Goal: Task Accomplishment & Management: Complete application form

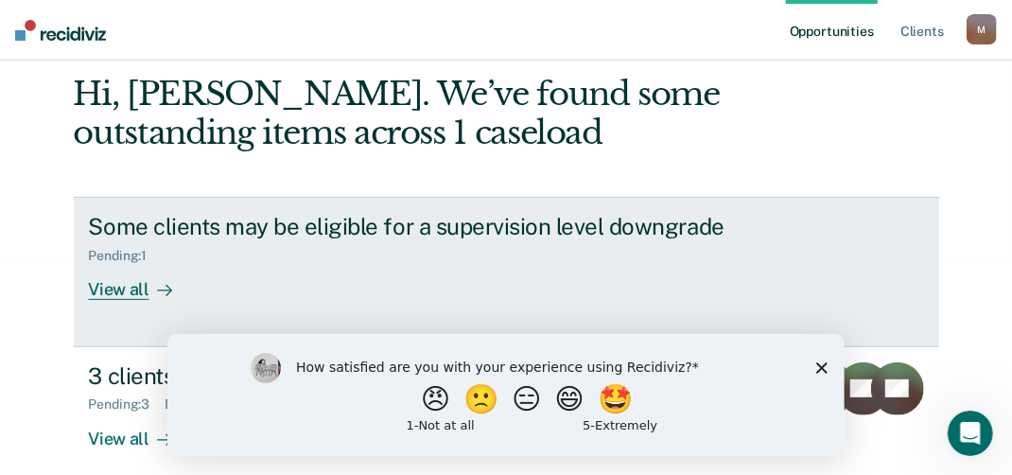
scroll to position [189, 0]
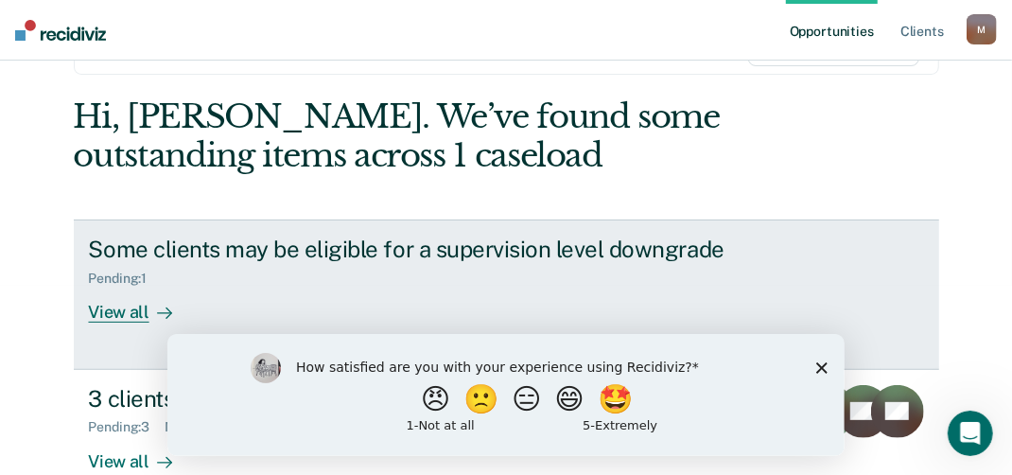
click at [108, 308] on div "View all" at bounding box center [142, 304] width 106 height 37
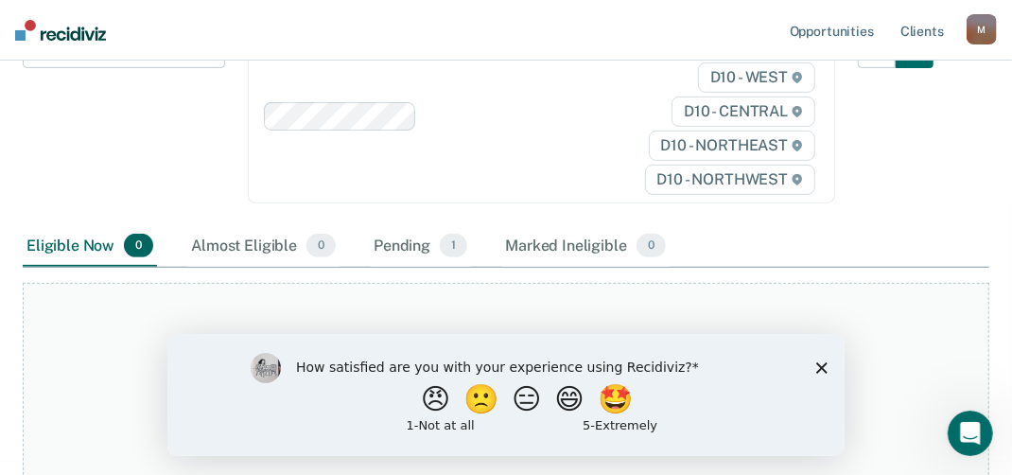
scroll to position [378, 0]
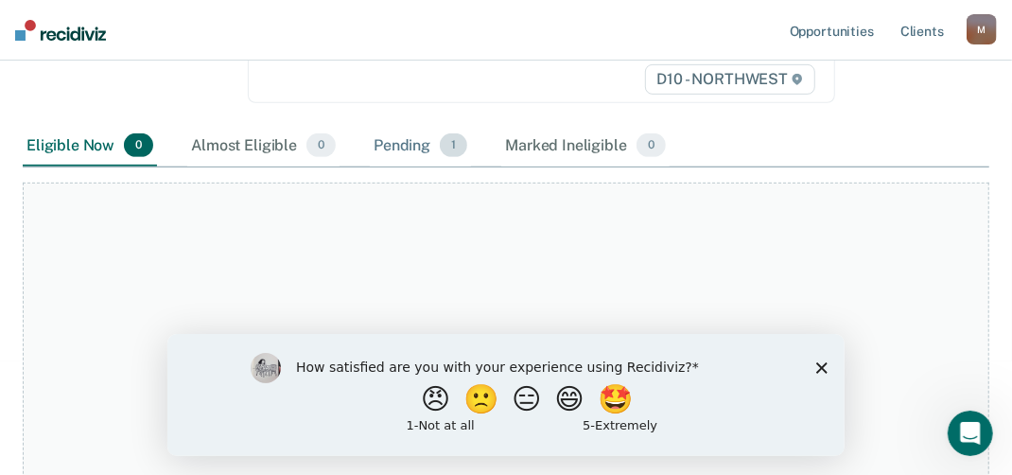
click at [412, 147] on div "Pending 1" at bounding box center [420, 147] width 101 height 42
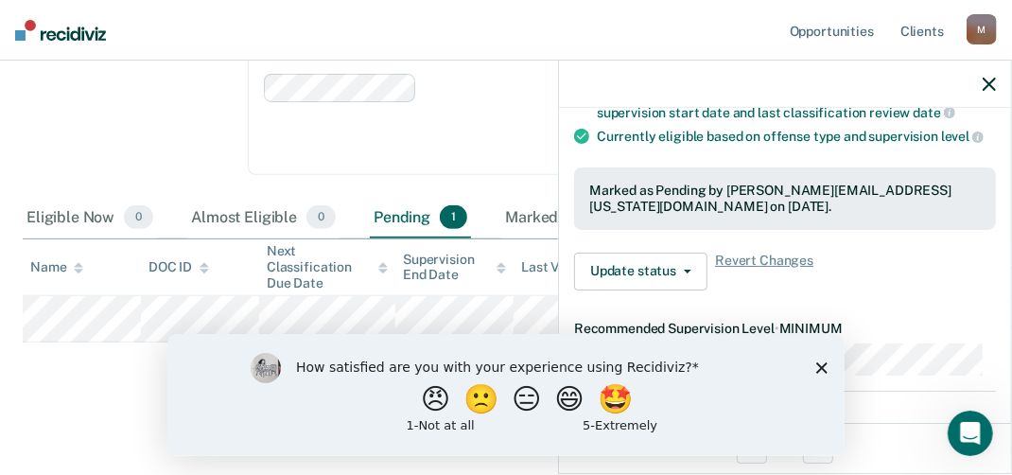
scroll to position [284, 0]
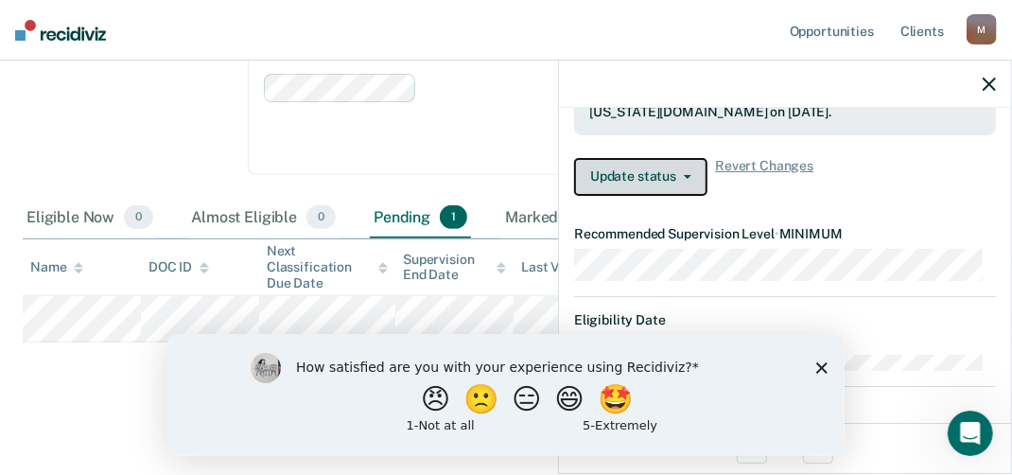
click at [684, 179] on icon "button" at bounding box center [688, 177] width 8 height 4
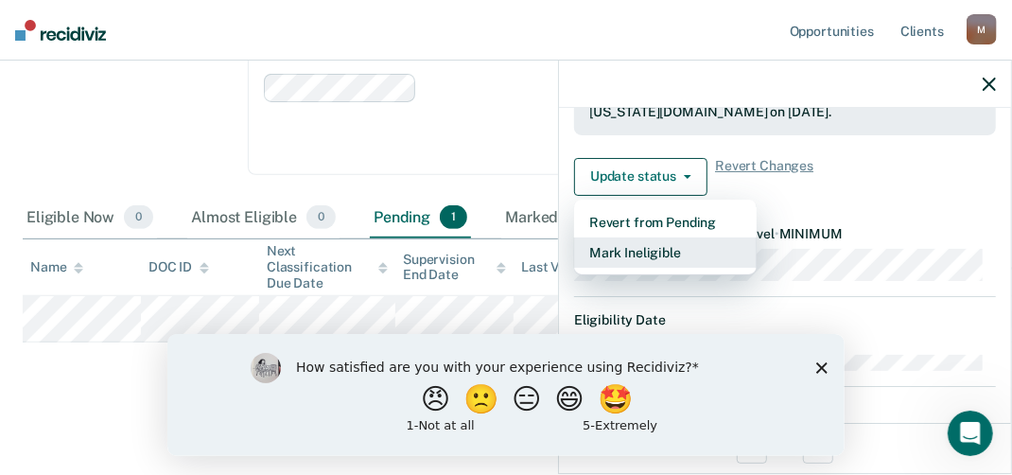
click at [663, 266] on button "Mark Ineligible" at bounding box center [665, 252] width 182 height 30
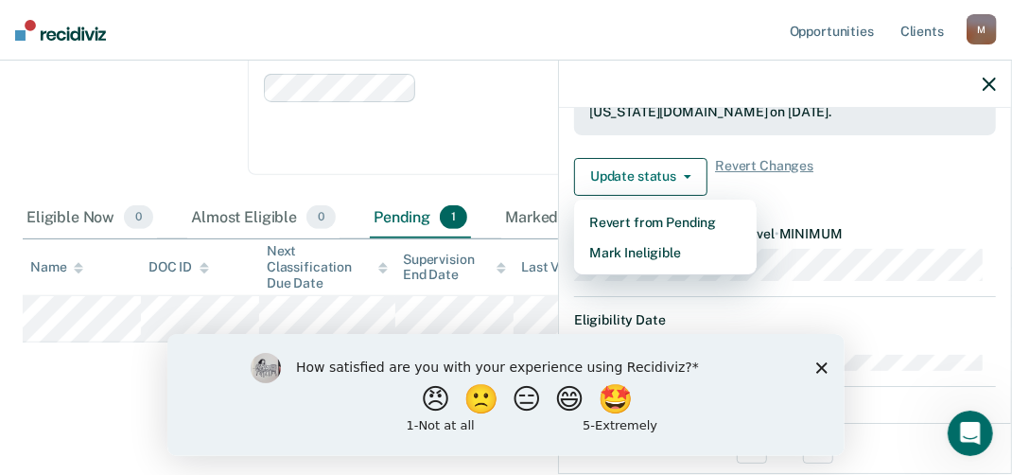
scroll to position [156, 0]
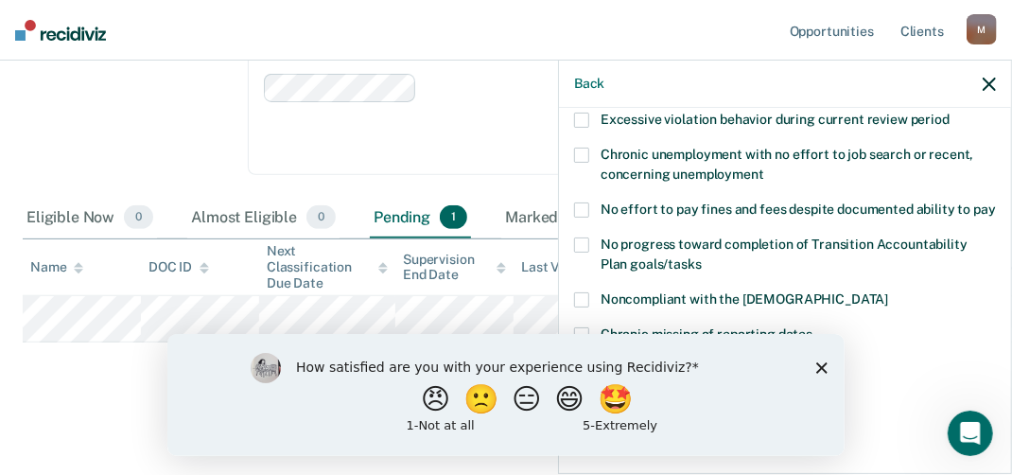
click at [815, 365] on icon "Close survey" at bounding box center [820, 366] width 11 height 11
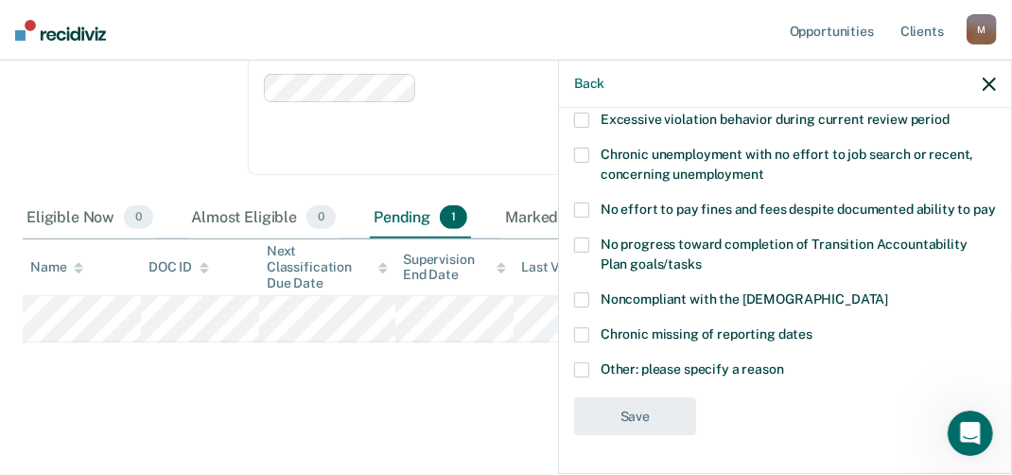
click at [588, 369] on span at bounding box center [581, 369] width 15 height 15
click at [784, 362] on input "Other: please specify a reason" at bounding box center [784, 362] width 0 height 0
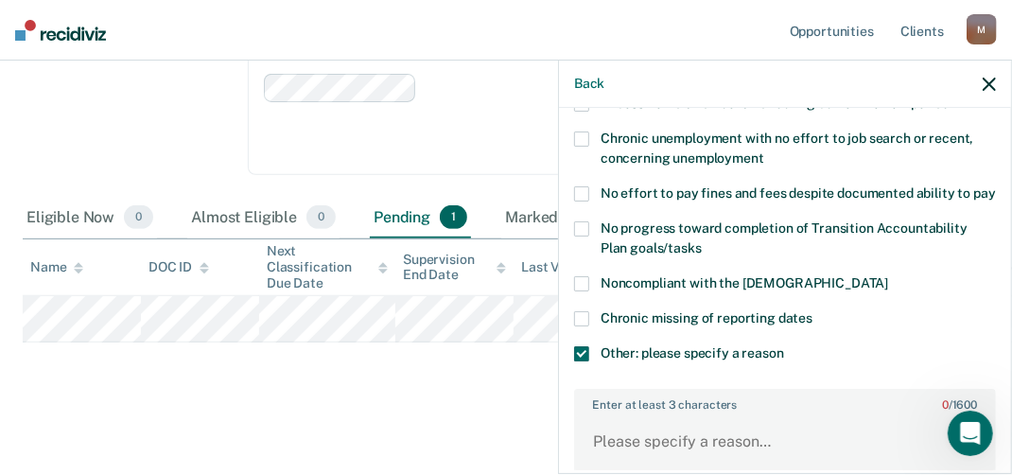
scroll to position [251, 0]
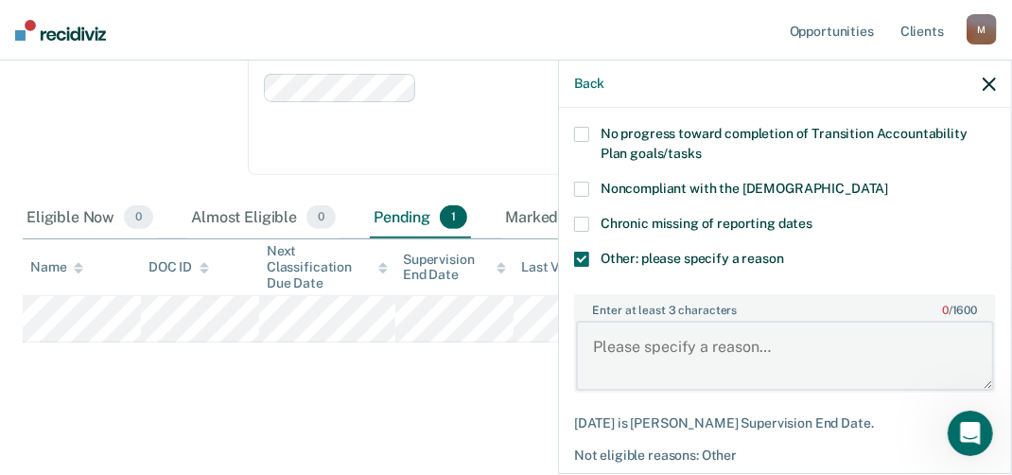
click at [632, 365] on textarea "Enter at least 3 characters 0 / 1600" at bounding box center [785, 355] width 418 height 70
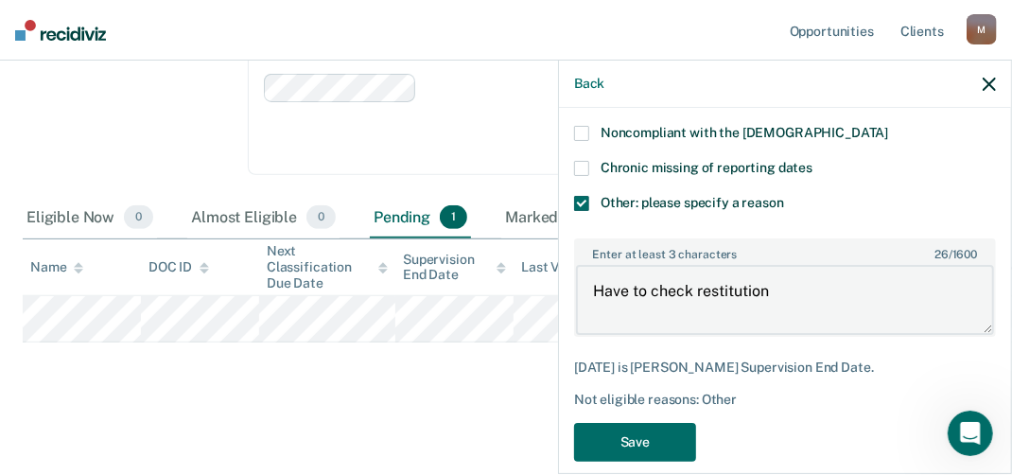
scroll to position [347, 0]
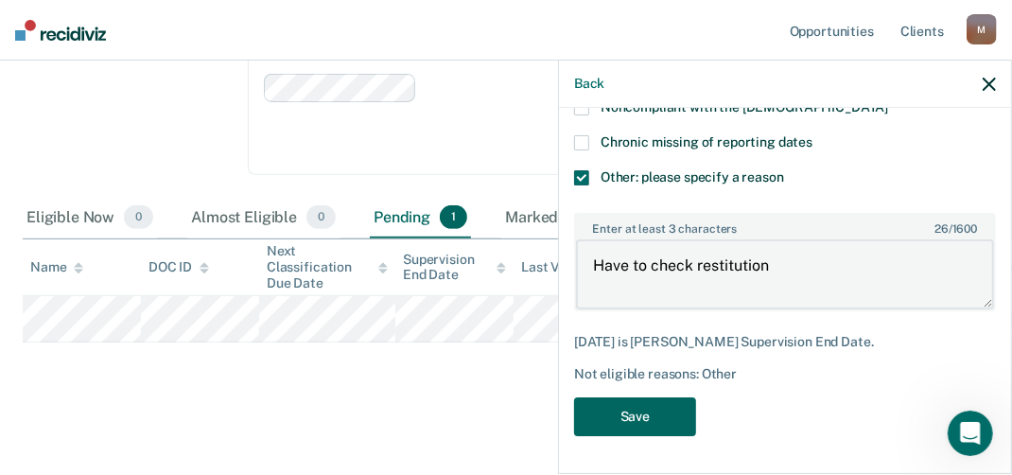
type textarea "Have to check restitution"
click at [652, 415] on button "Save" at bounding box center [635, 416] width 122 height 39
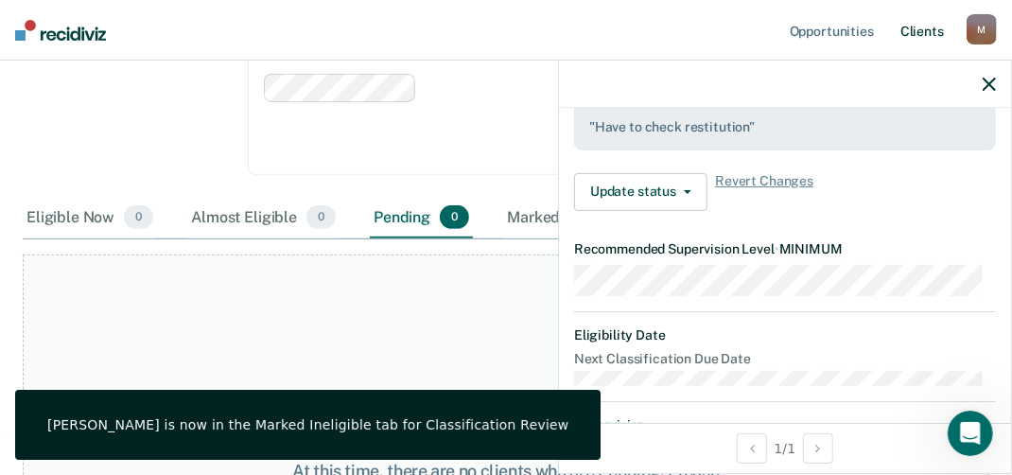
click at [927, 26] on link "Client s" at bounding box center [921, 30] width 51 height 61
